Goal: Task Accomplishment & Management: Use online tool/utility

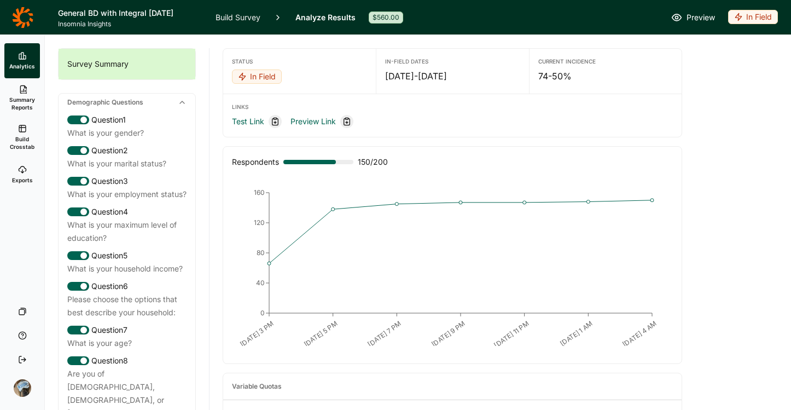
click at [759, 17] on div "In Field" at bounding box center [753, 17] width 50 height 14
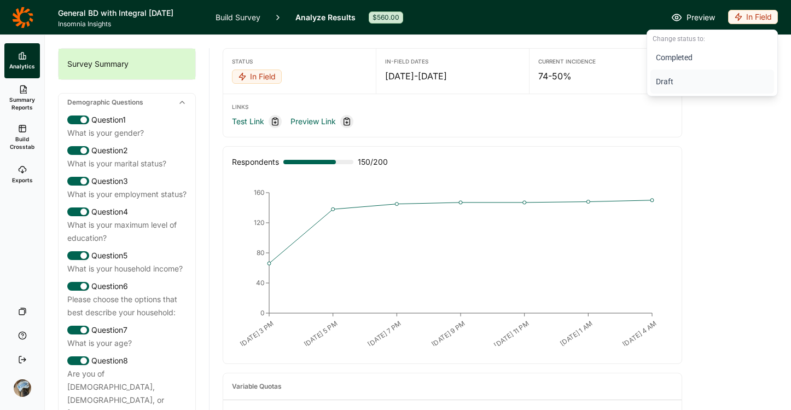
click at [680, 83] on button "Draft" at bounding box center [712, 81] width 124 height 24
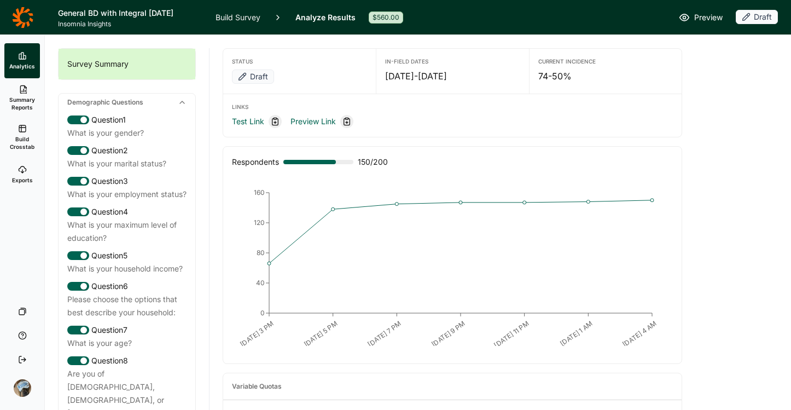
click at [248, 15] on link "Build Survey" at bounding box center [237, 17] width 45 height 34
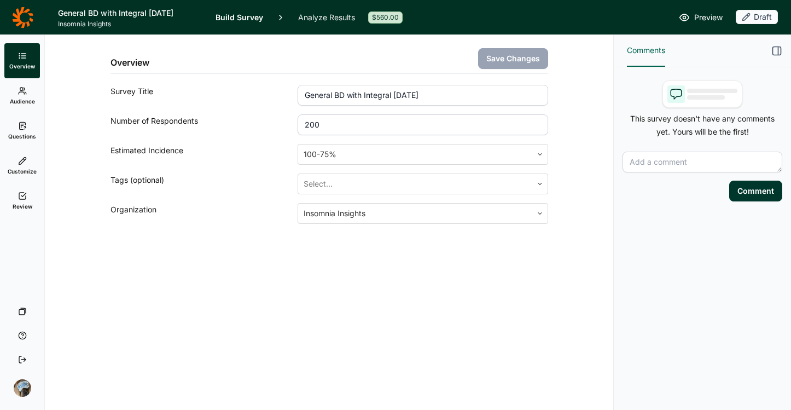
click at [28, 199] on link "Review" at bounding box center [22, 200] width 36 height 35
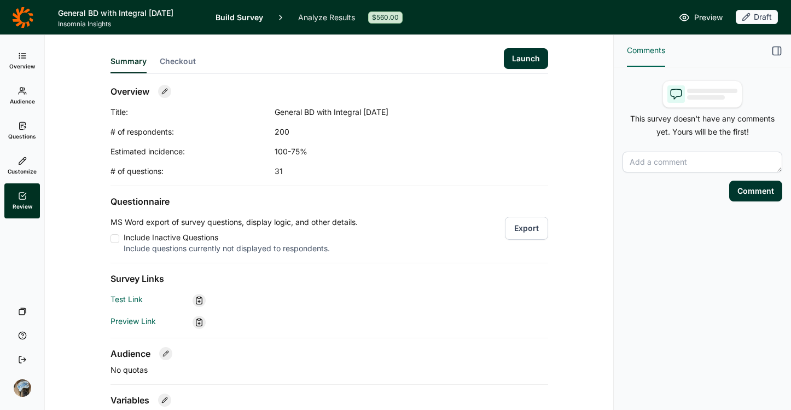
click at [534, 60] on button "Launch" at bounding box center [526, 58] width 44 height 21
